Goal: Task Accomplishment & Management: Manage account settings

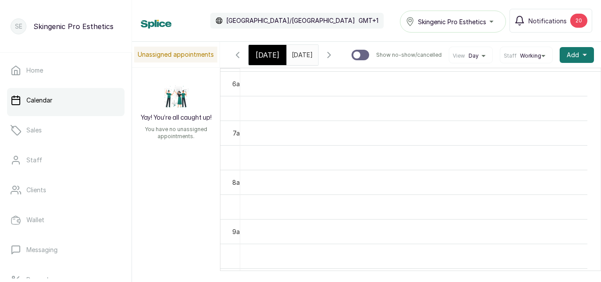
click at [296, 55] on input "[DATE]" at bounding box center [294, 52] width 14 height 15
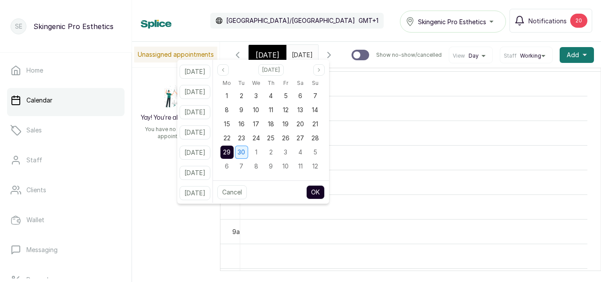
click at [245, 151] on span "30" at bounding box center [240, 151] width 7 height 7
click at [324, 193] on button "OK" at bounding box center [315, 192] width 18 height 14
type input "[DATE]"
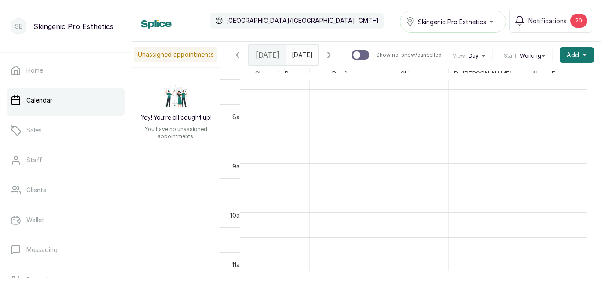
scroll to position [409, 0]
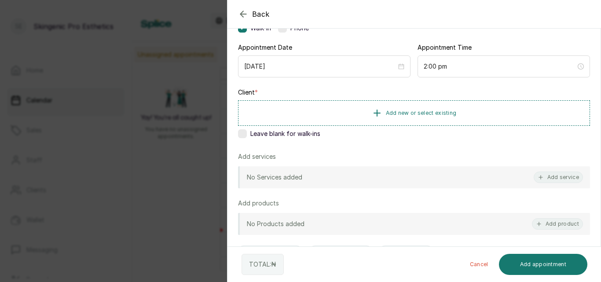
click at [240, 133] on label at bounding box center [242, 133] width 9 height 9
click at [547, 173] on button "Add service" at bounding box center [557, 176] width 49 height 11
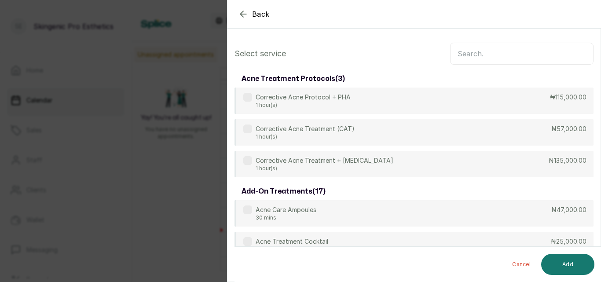
click at [498, 55] on input "text" at bounding box center [521, 54] width 143 height 22
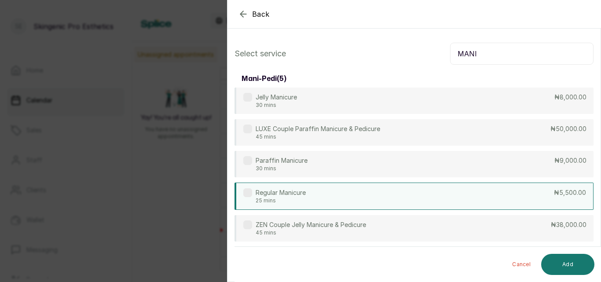
type input "MANI"
click at [279, 200] on p "25 mins" at bounding box center [280, 200] width 50 height 7
click at [568, 264] on button "Add" at bounding box center [567, 264] width 53 height 21
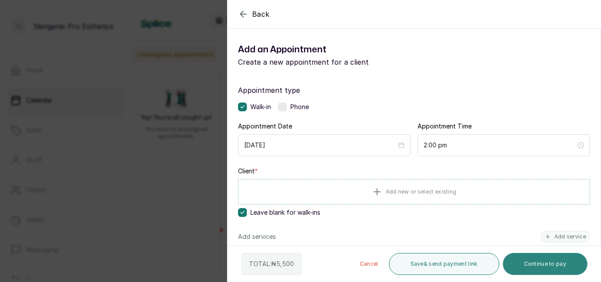
click at [521, 262] on button "Continue to pay" at bounding box center [544, 264] width 85 height 22
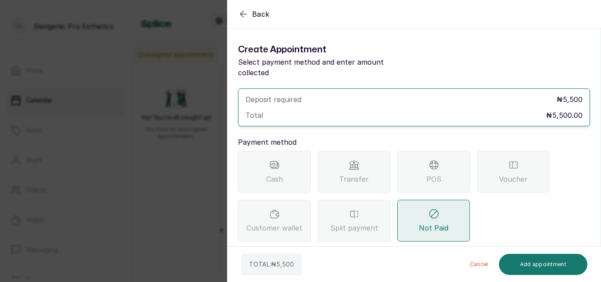
click at [413, 166] on div "POS" at bounding box center [433, 172] width 73 height 42
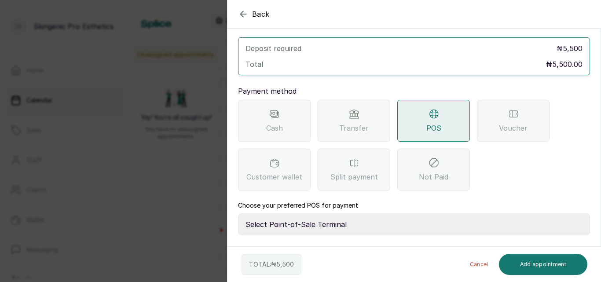
click at [476, 216] on select "Select Point-of-Sale Terminal Brownskingirl BSG Skincare Group Moniepoint MFB" at bounding box center [414, 224] width 352 height 22
select select "81116e40-ee41-41af-80a7-ad5f1b52ce00"
click at [238, 213] on select "Select Point-of-Sale Terminal Brownskingirl BSG Skincare Group Moniepoint MFB" at bounding box center [414, 224] width 352 height 22
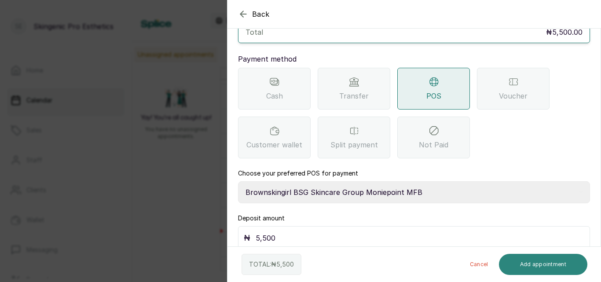
click at [530, 258] on button "Add appointment" at bounding box center [543, 264] width 89 height 21
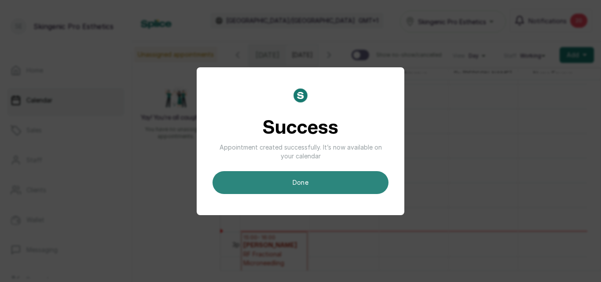
scroll to position [0, 0]
click at [342, 185] on button "done" at bounding box center [300, 182] width 176 height 23
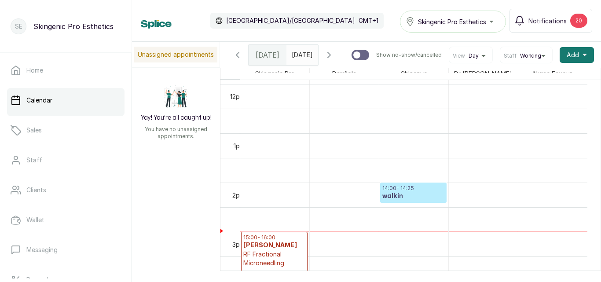
click at [414, 192] on p "14:00 - 14:25" at bounding box center [413, 188] width 62 height 7
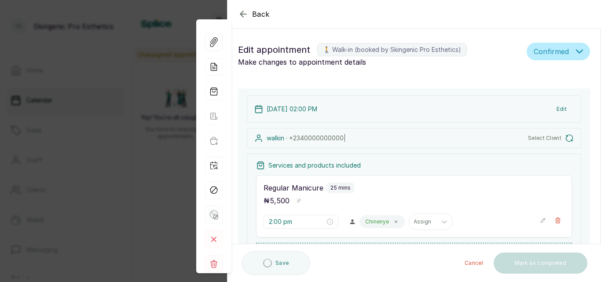
type input "2:00 pm"
click at [558, 45] on button "Confirmed" at bounding box center [557, 52] width 63 height 18
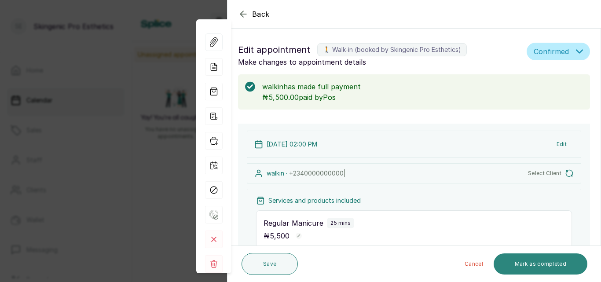
click at [535, 264] on button "Mark as completed" at bounding box center [540, 263] width 94 height 21
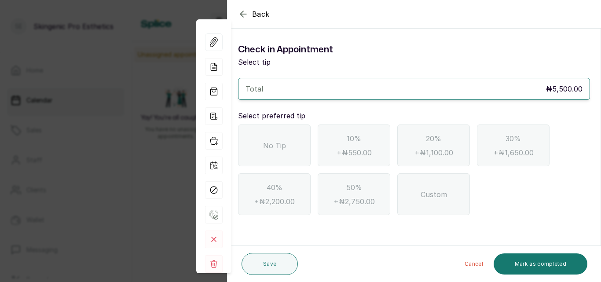
click at [273, 143] on span "No Tip" at bounding box center [274, 145] width 23 height 11
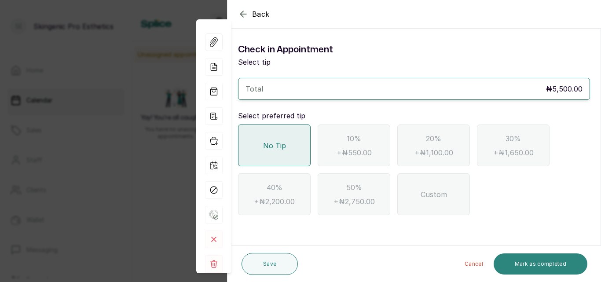
click at [537, 261] on button "Mark as completed" at bounding box center [540, 263] width 94 height 21
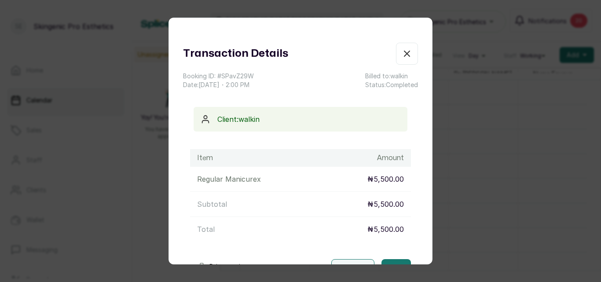
click at [503, 57] on div "Transaction Details Booking ID: # SPavZ29W Date: [DATE] ・ 2:00 PM Billed to: wa…" at bounding box center [300, 141] width 601 height 282
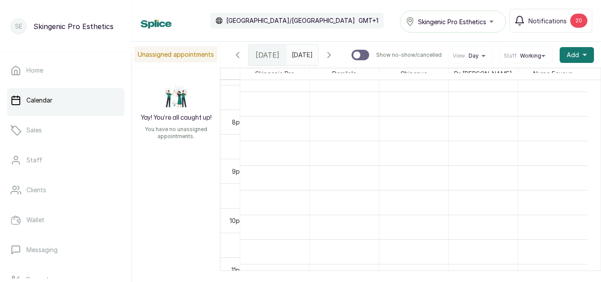
scroll to position [40, 0]
